Goal: Information Seeking & Learning: Learn about a topic

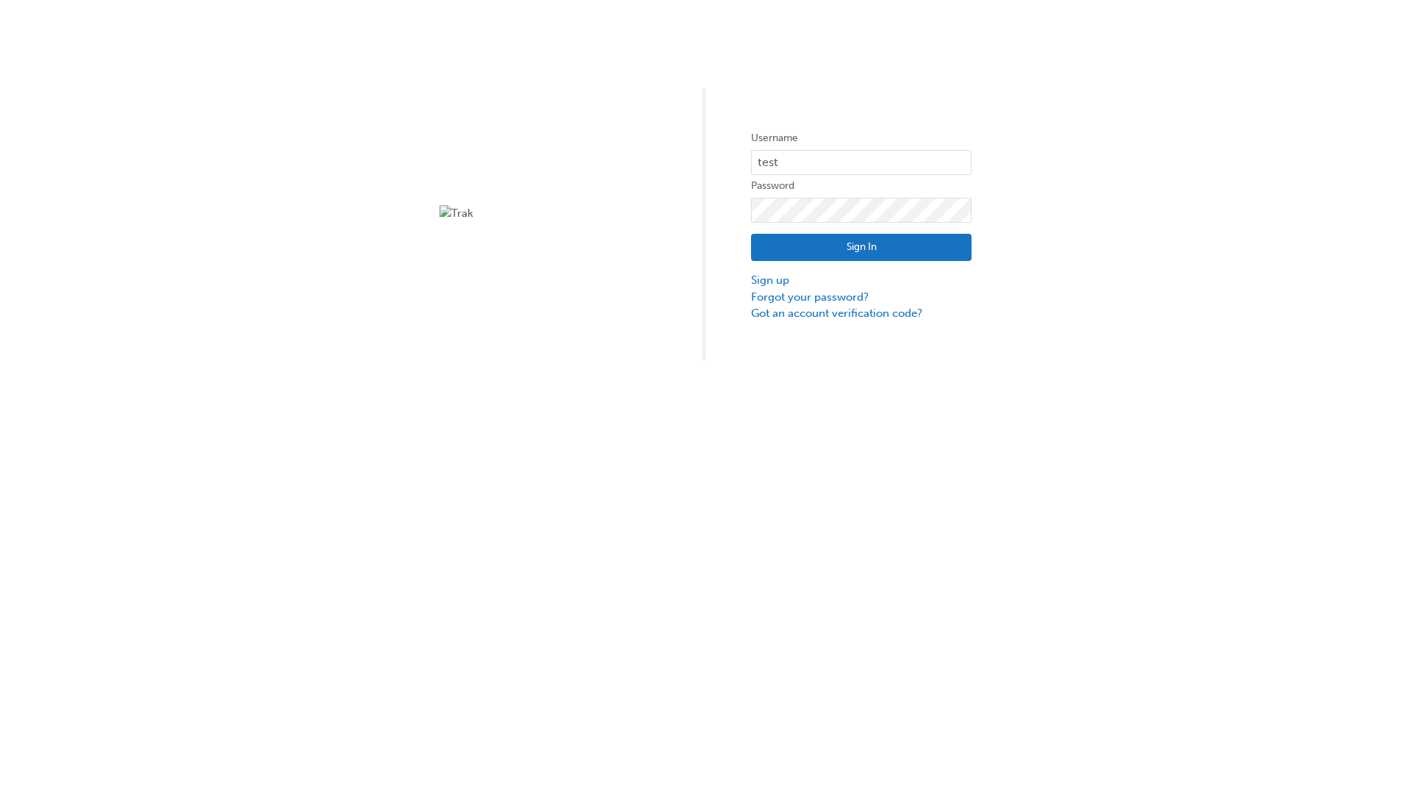
type input "test.e2e.user31"
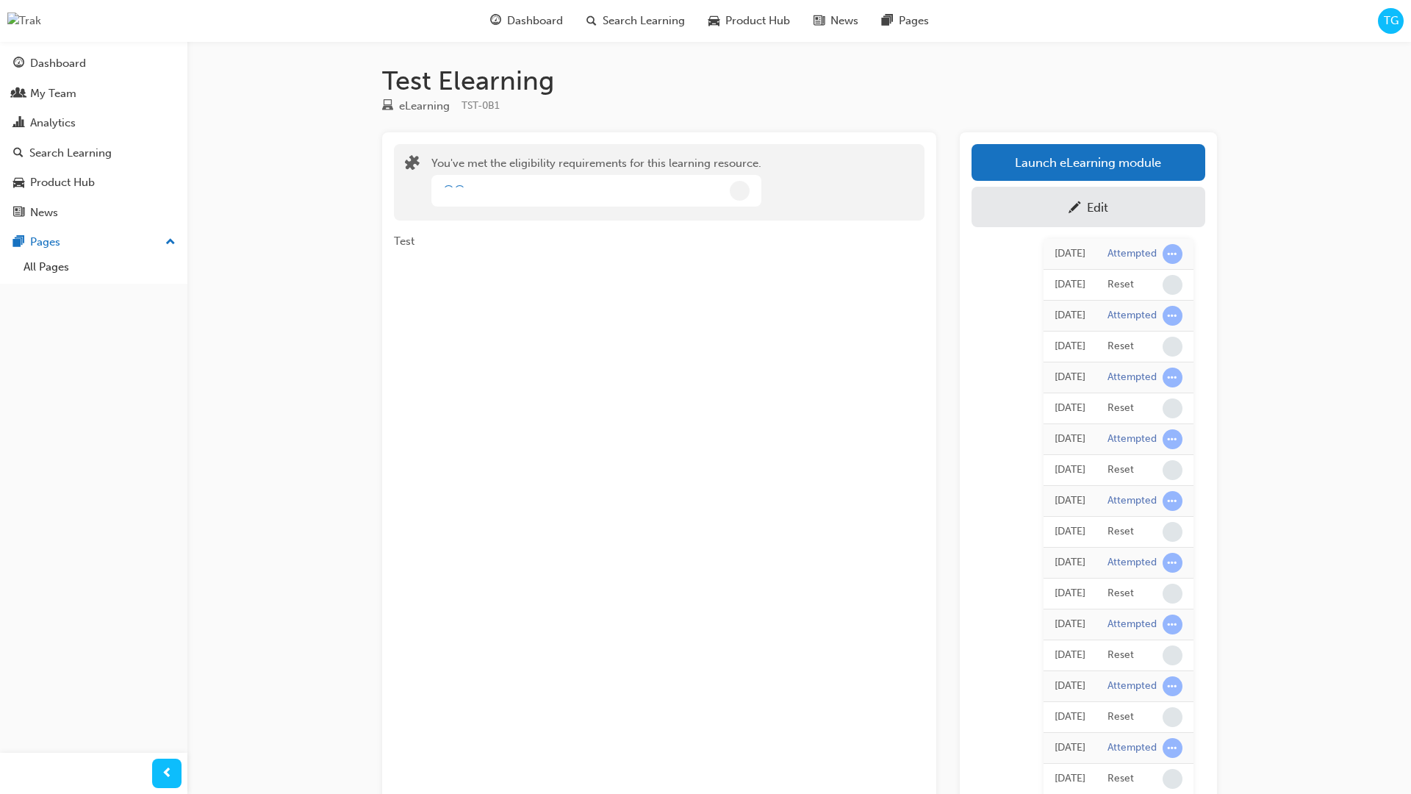
scroll to position [108, 0]
